Goal: Navigation & Orientation: Find specific page/section

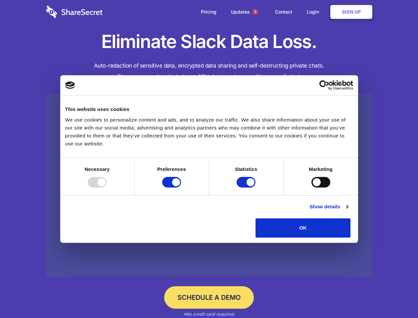
click at [107, 187] on div at bounding box center [97, 182] width 19 height 11
click at [181, 187] on input "Preferences" at bounding box center [171, 182] width 19 height 11
checkbox input "false"
click at [247, 187] on input "Statistics" at bounding box center [246, 182] width 19 height 11
checkbox input "false"
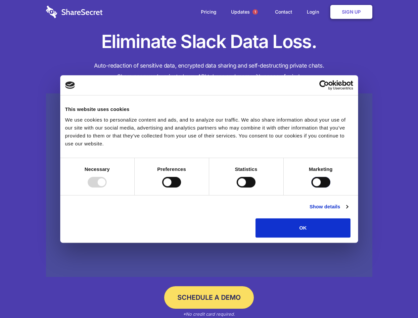
click at [312, 187] on input "Marketing" at bounding box center [321, 182] width 19 height 11
checkbox input "true"
click at [348, 211] on link "Show details" at bounding box center [329, 207] width 38 height 8
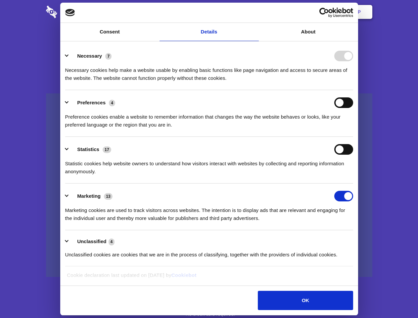
click at [353, 176] on div "Statistic cookies help website owners to understand how visitors interact with …" at bounding box center [209, 165] width 288 height 21
click at [255, 12] on span "1" at bounding box center [255, 11] width 5 height 5
